Goal: Find specific page/section: Find specific page/section

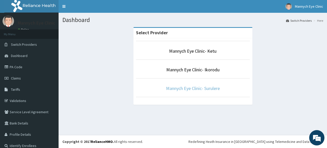
click at [194, 86] on link "Mannych Eye Clinic- Surulere" at bounding box center [193, 88] width 54 height 6
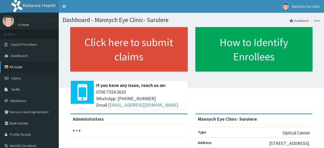
click at [18, 66] on link "PA Code" at bounding box center [29, 66] width 59 height 11
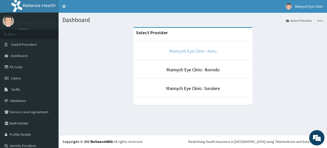
click at [198, 52] on link "Mannych Eye Clinic- Ketu" at bounding box center [192, 51] width 47 height 6
